Goal: Check status: Check status

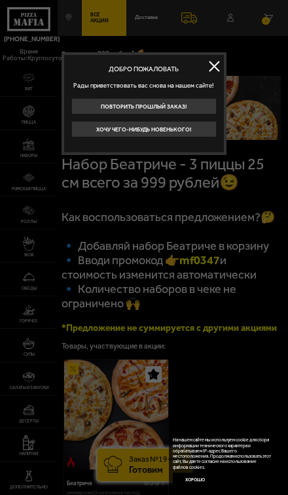
click at [214, 65] on button at bounding box center [214, 66] width 20 height 20
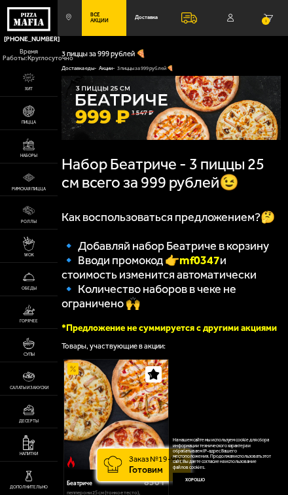
click at [235, 17] on link "В кабинет" at bounding box center [230, 18] width 37 height 36
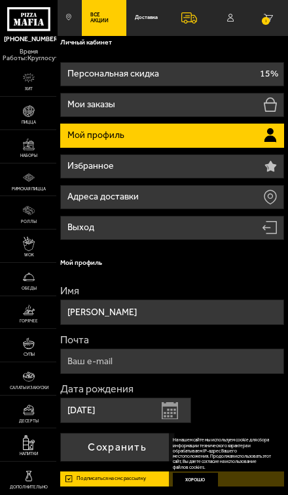
scroll to position [7, 0]
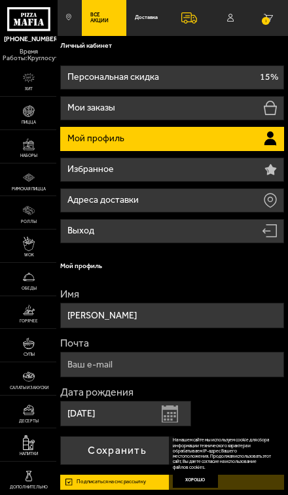
click at [203, 114] on li "Мои заказы" at bounding box center [172, 108] width 224 height 24
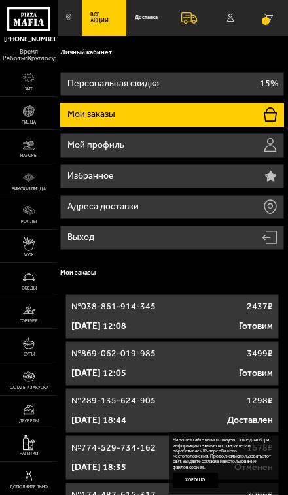
click at [203, 362] on link "№ 869-062-019-985 3499 ₽ [DATE] 12:05 Готовим" at bounding box center [172, 363] width 214 height 44
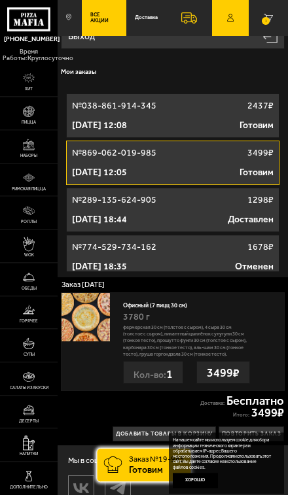
scroll to position [210, 0]
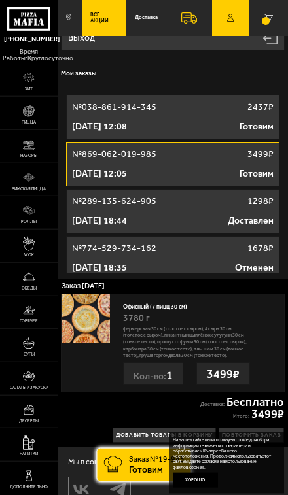
click at [107, 116] on link "№ 038-861-914-345 2437 ₽ [DATE] 12:08 Готовим" at bounding box center [173, 117] width 214 height 44
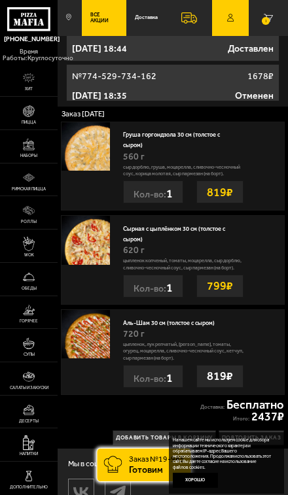
scroll to position [441, 0]
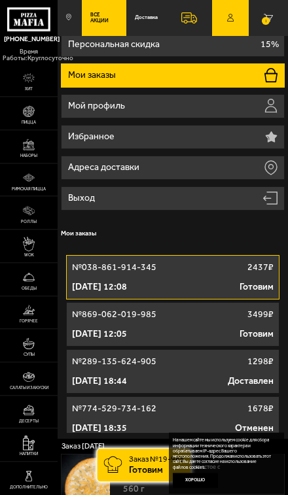
click at [93, 167] on p "Адреса доставки" at bounding box center [104, 167] width 73 height 9
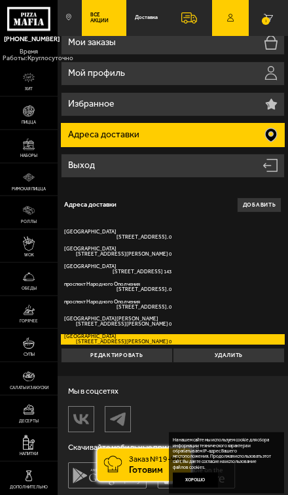
scroll to position [86, 0]
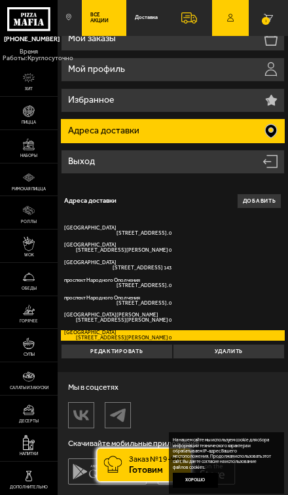
click at [157, 231] on span "[STREET_ADDRESS]. 0" at bounding box center [117, 233] width 107 height 5
click at [0, 0] on input "[STREET_ADDRESS]. 0" at bounding box center [0, 0] width 0 height 0
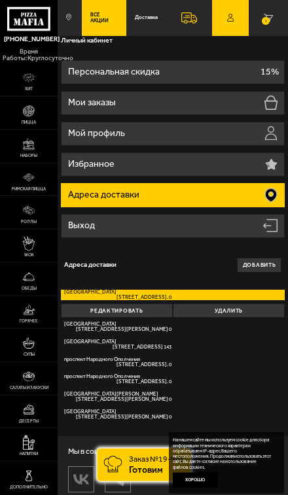
scroll to position [22, 0]
click at [90, 104] on p "Мои заказы" at bounding box center [93, 102] width 50 height 9
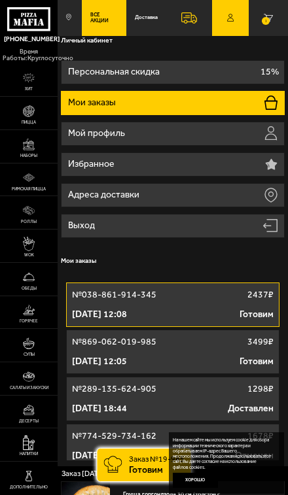
click at [214, 311] on div "[DATE] 12:08 Готовим" at bounding box center [173, 314] width 202 height 13
